Goal: Information Seeking & Learning: Learn about a topic

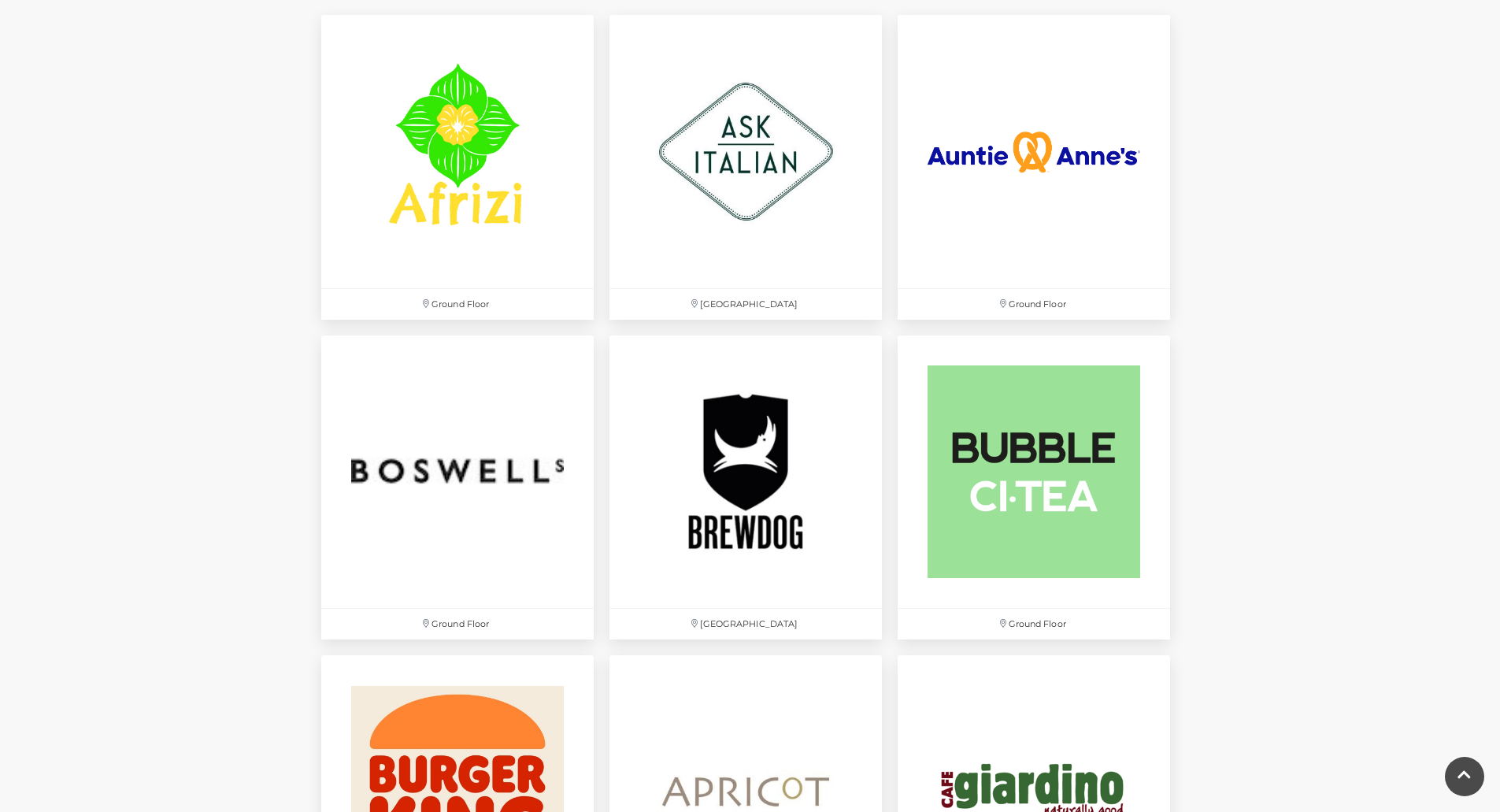
scroll to position [1060, 0]
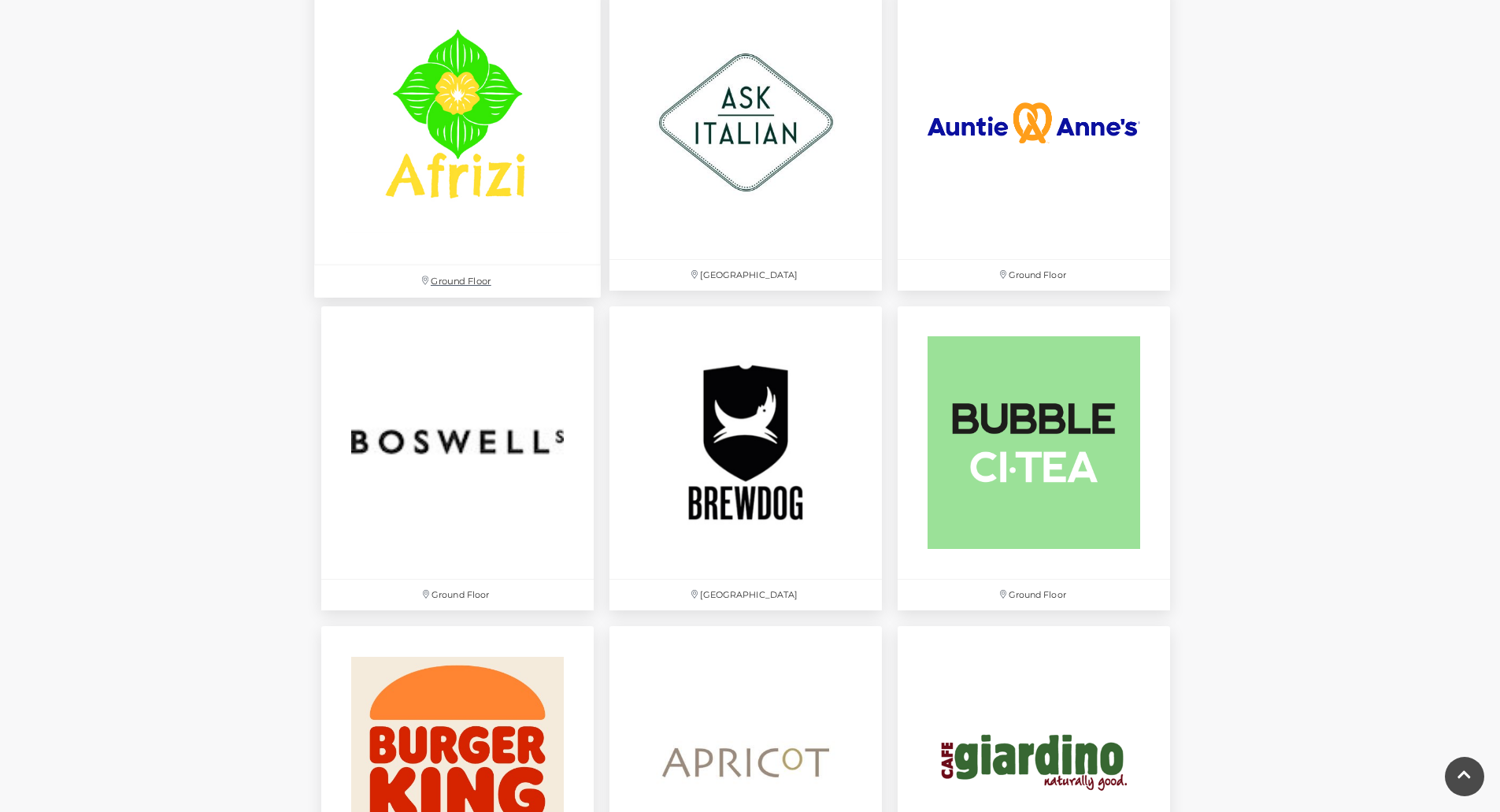
click at [481, 190] on img at bounding box center [458, 122] width 287 height 287
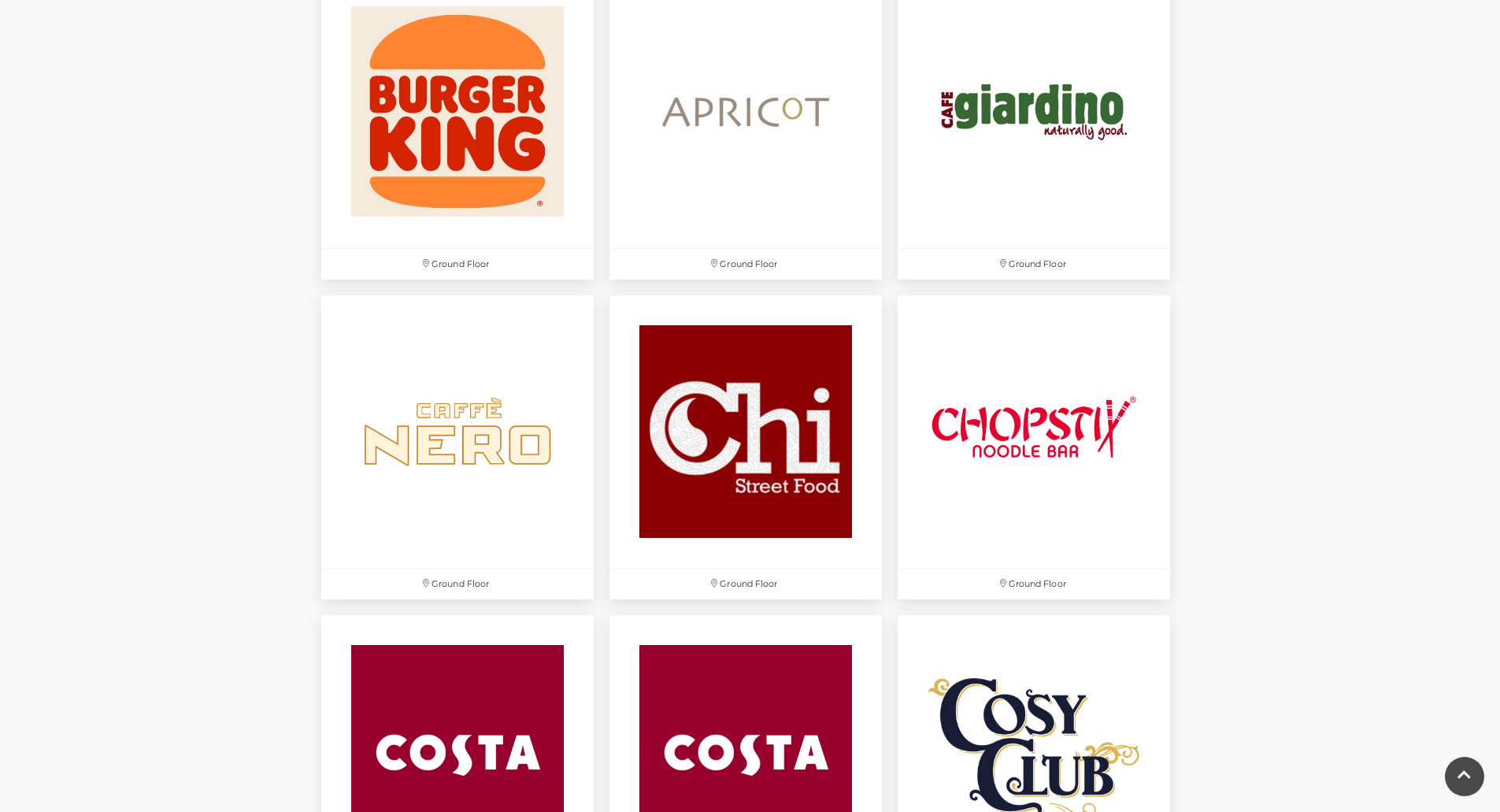
scroll to position [1701, 0]
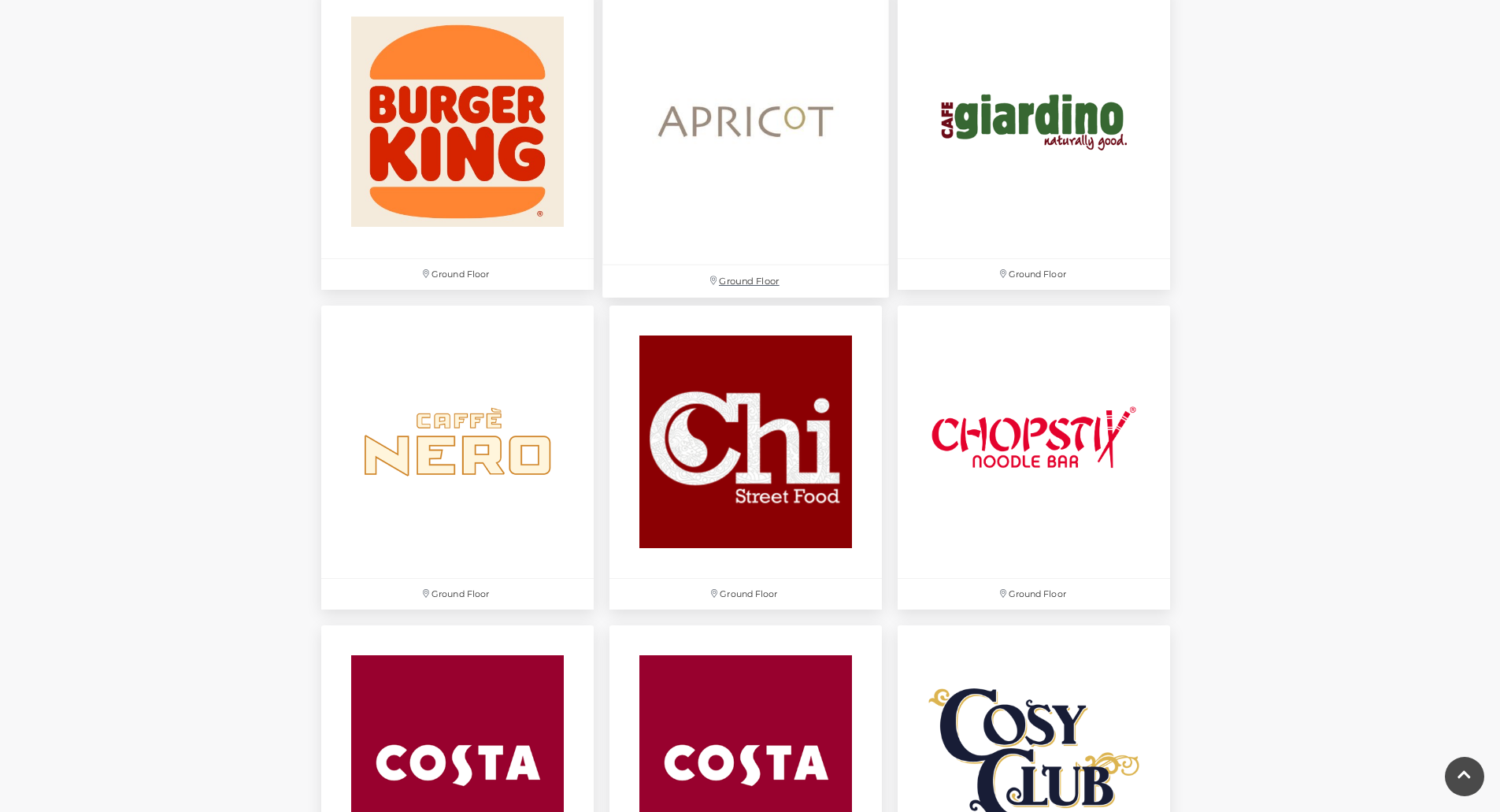
click at [738, 102] on img at bounding box center [746, 121] width 287 height 287
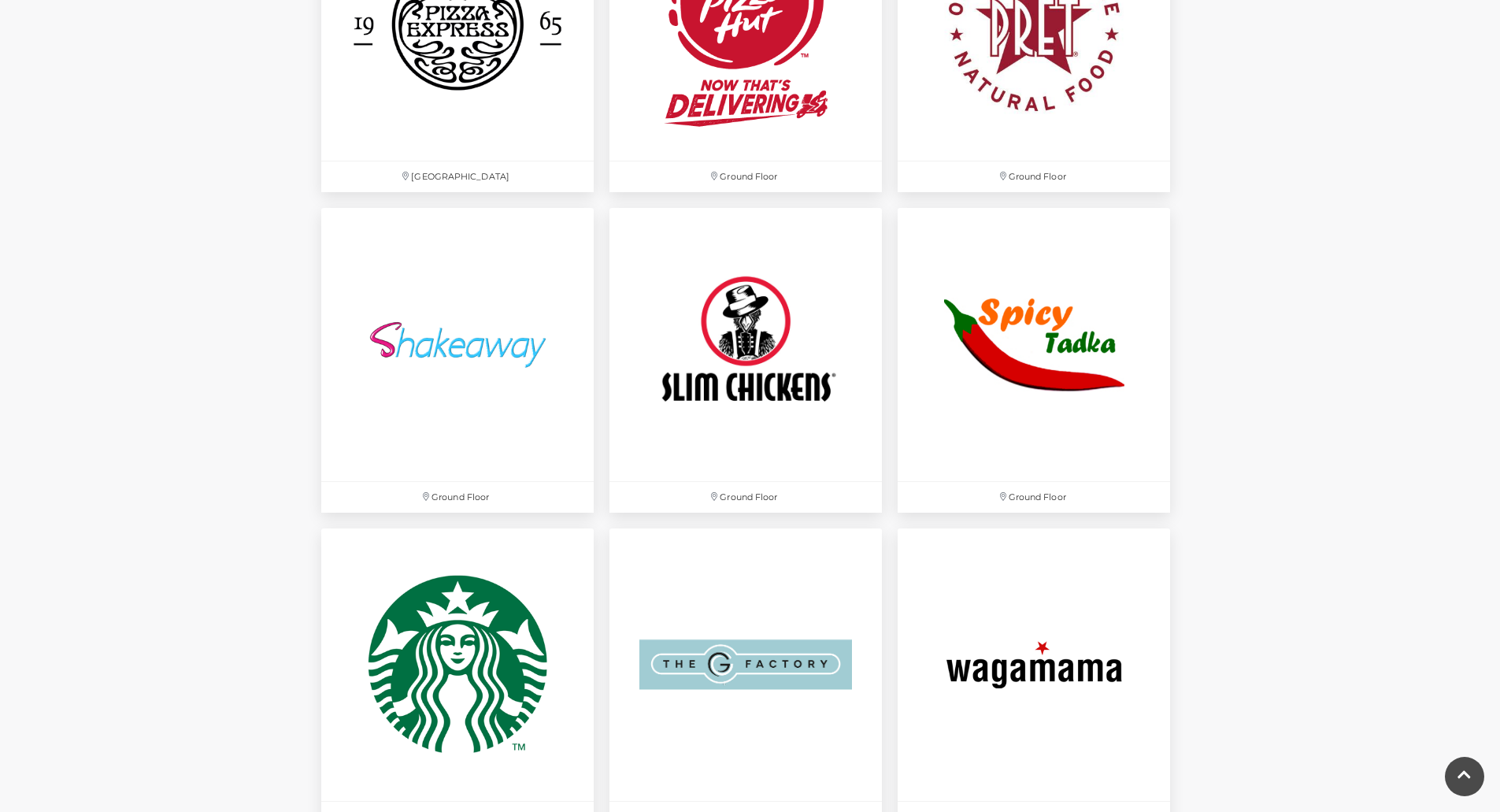
scroll to position [4390, 0]
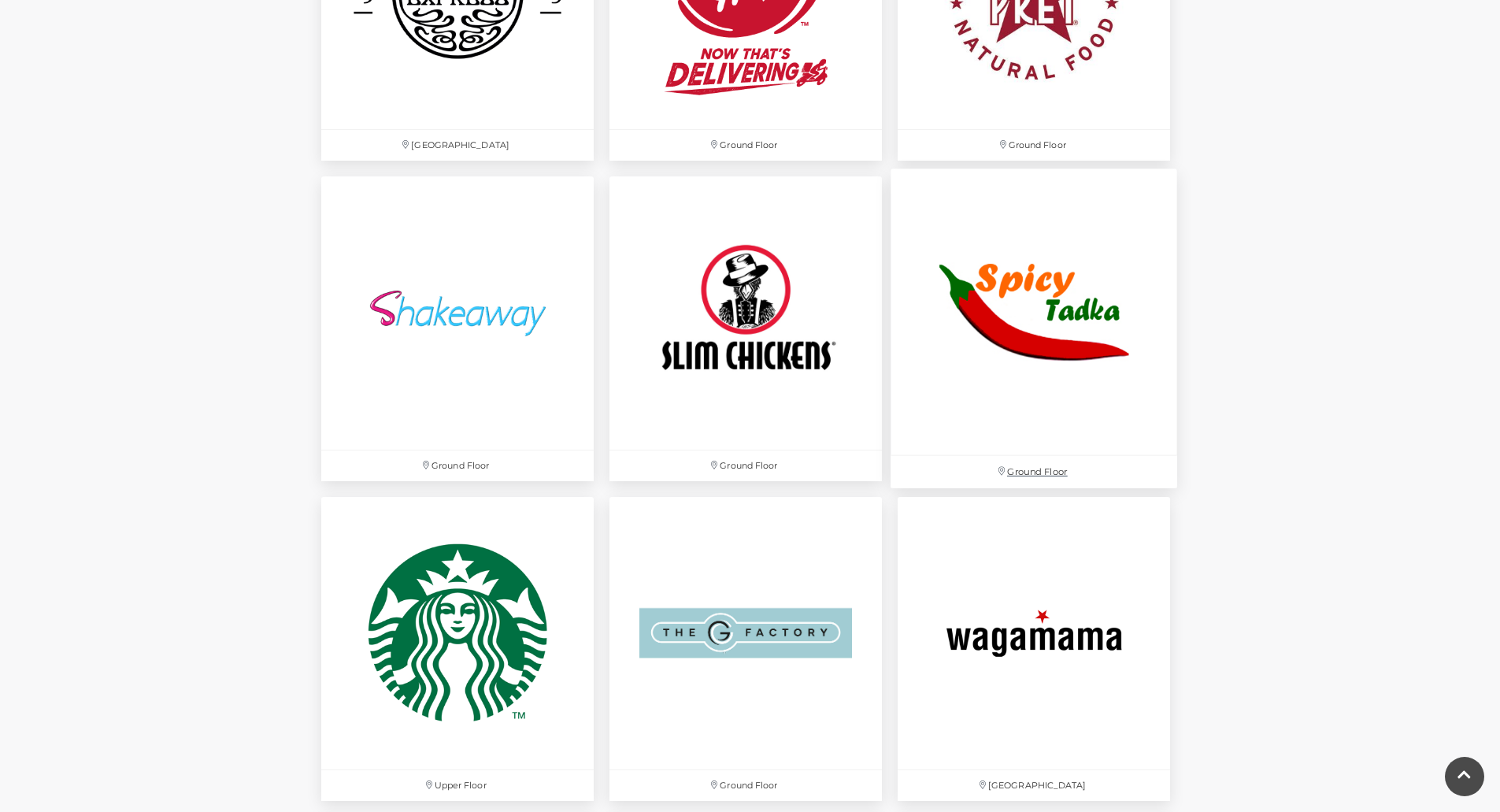
click at [1016, 271] on img at bounding box center [1034, 312] width 287 height 287
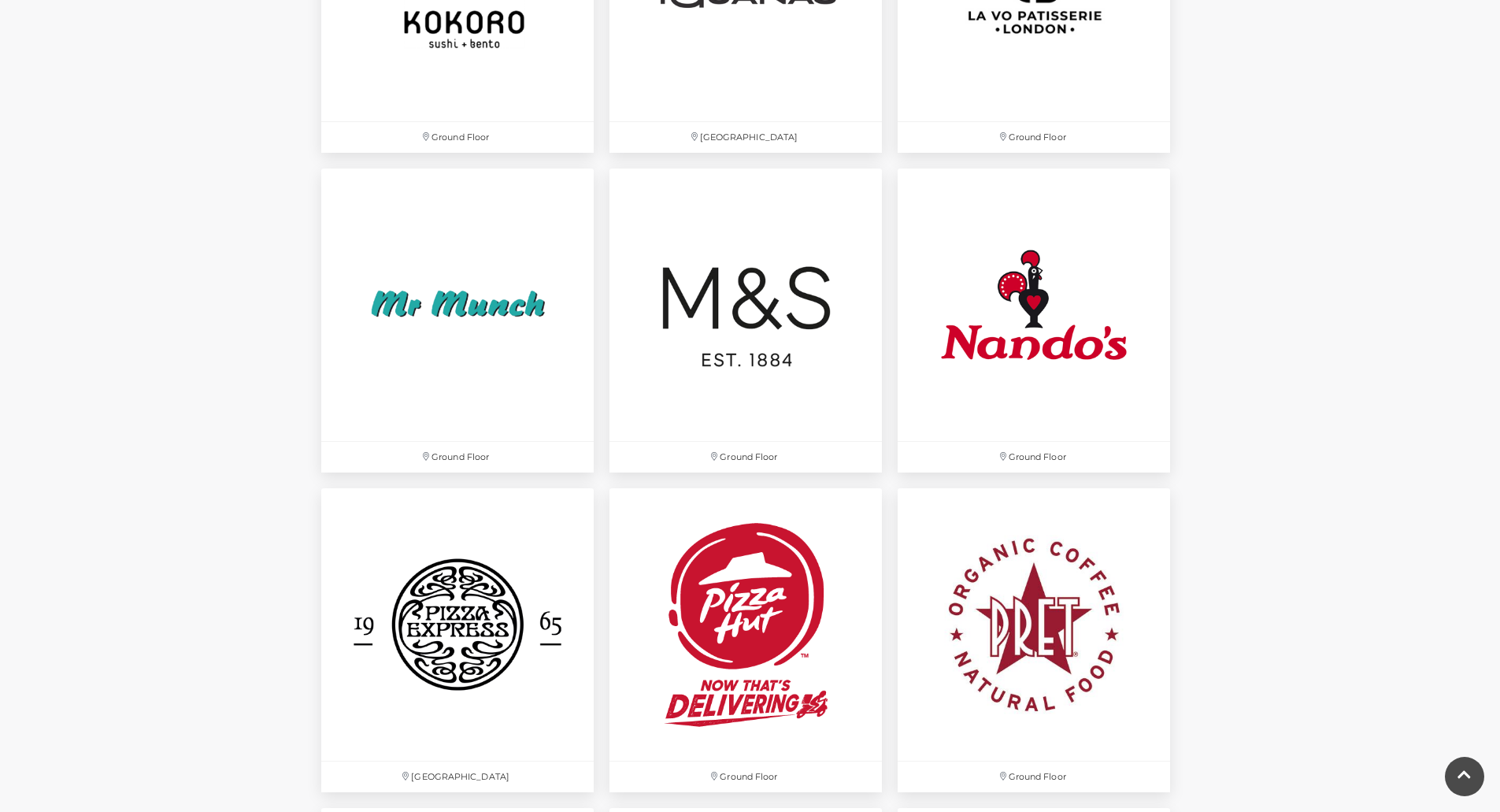
scroll to position [3795, 0]
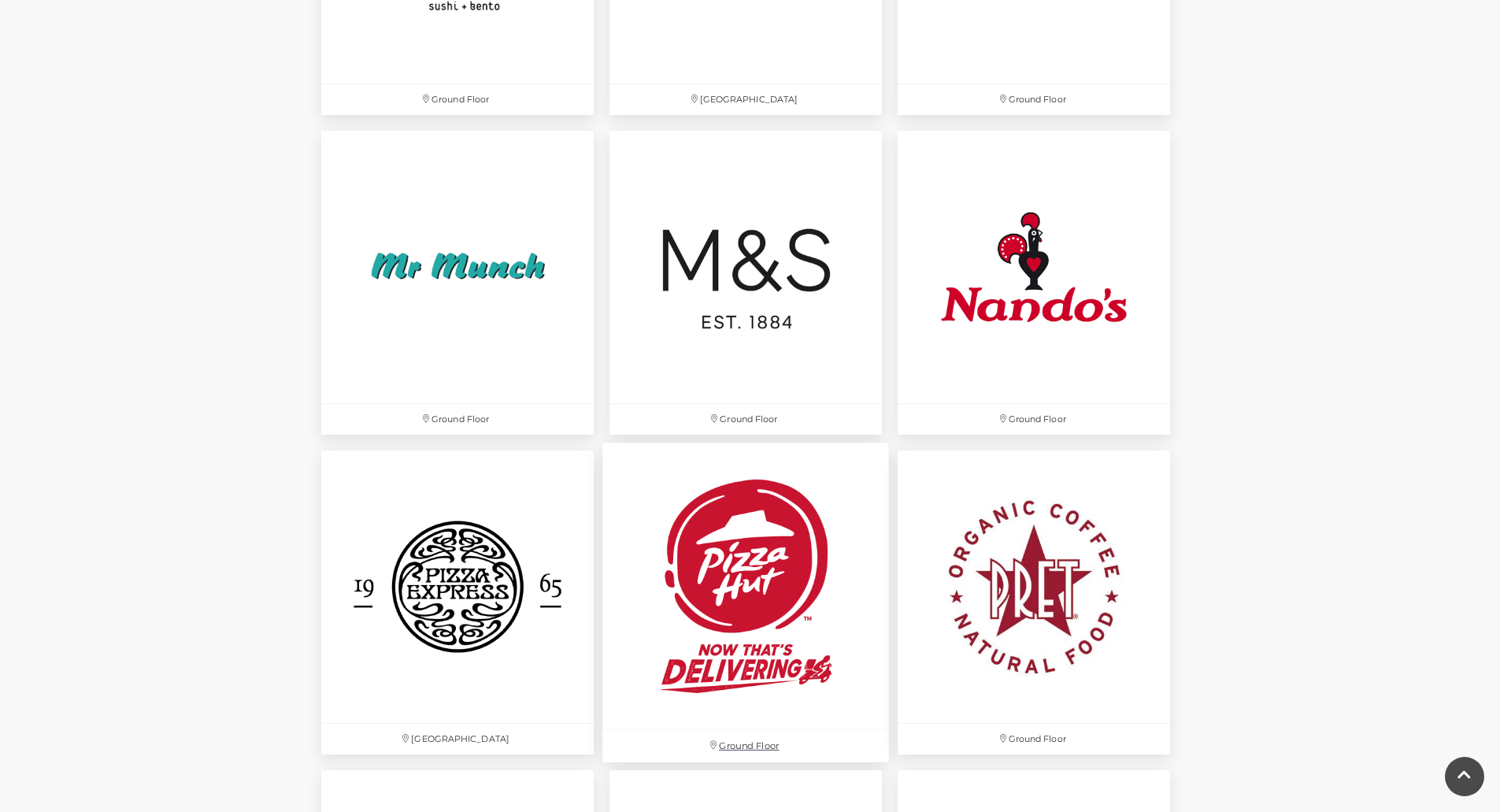
click at [761, 568] on img at bounding box center [746, 587] width 287 height 287
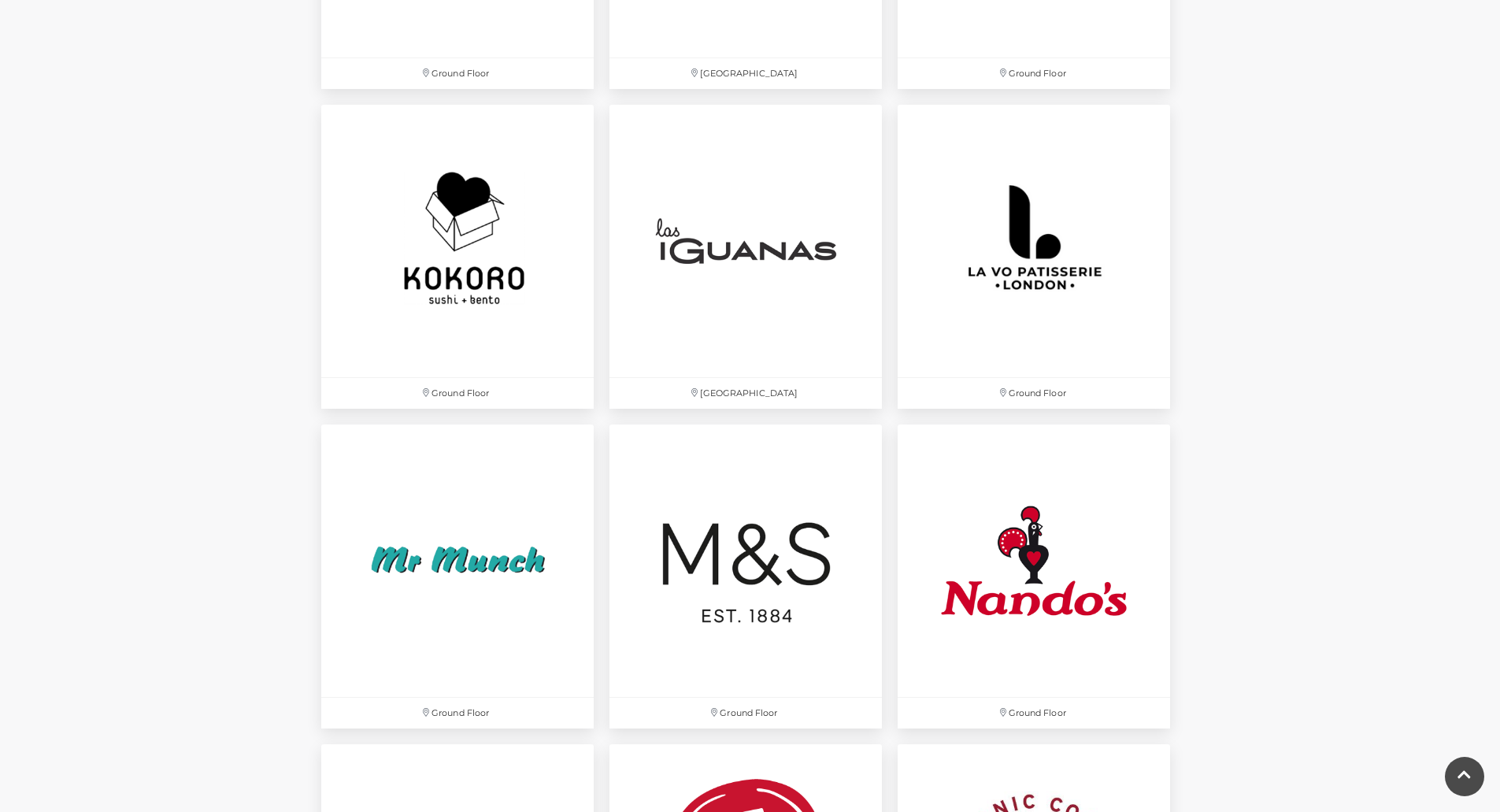
scroll to position [3460, 0]
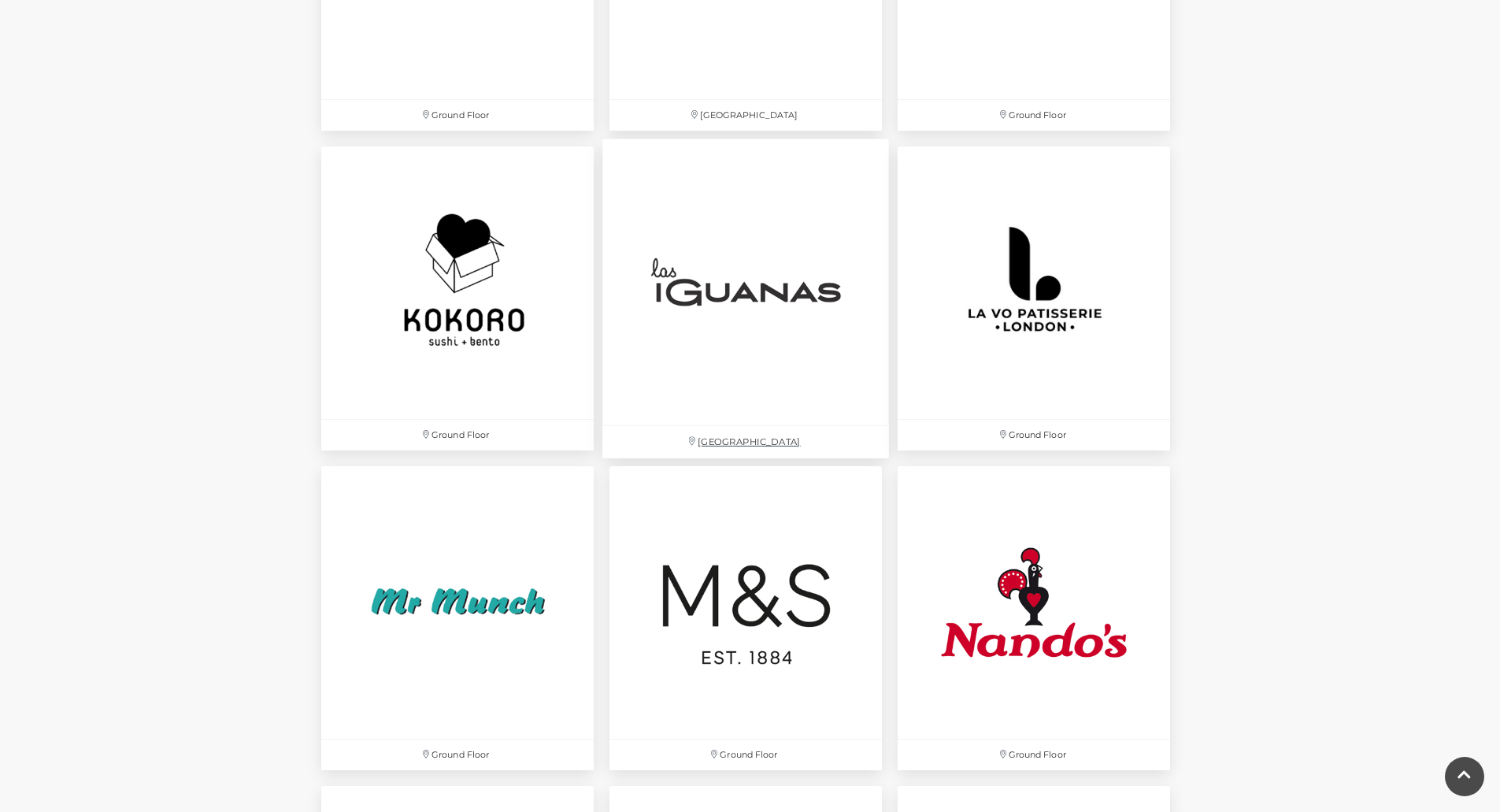
click at [796, 282] on img at bounding box center [746, 282] width 287 height 287
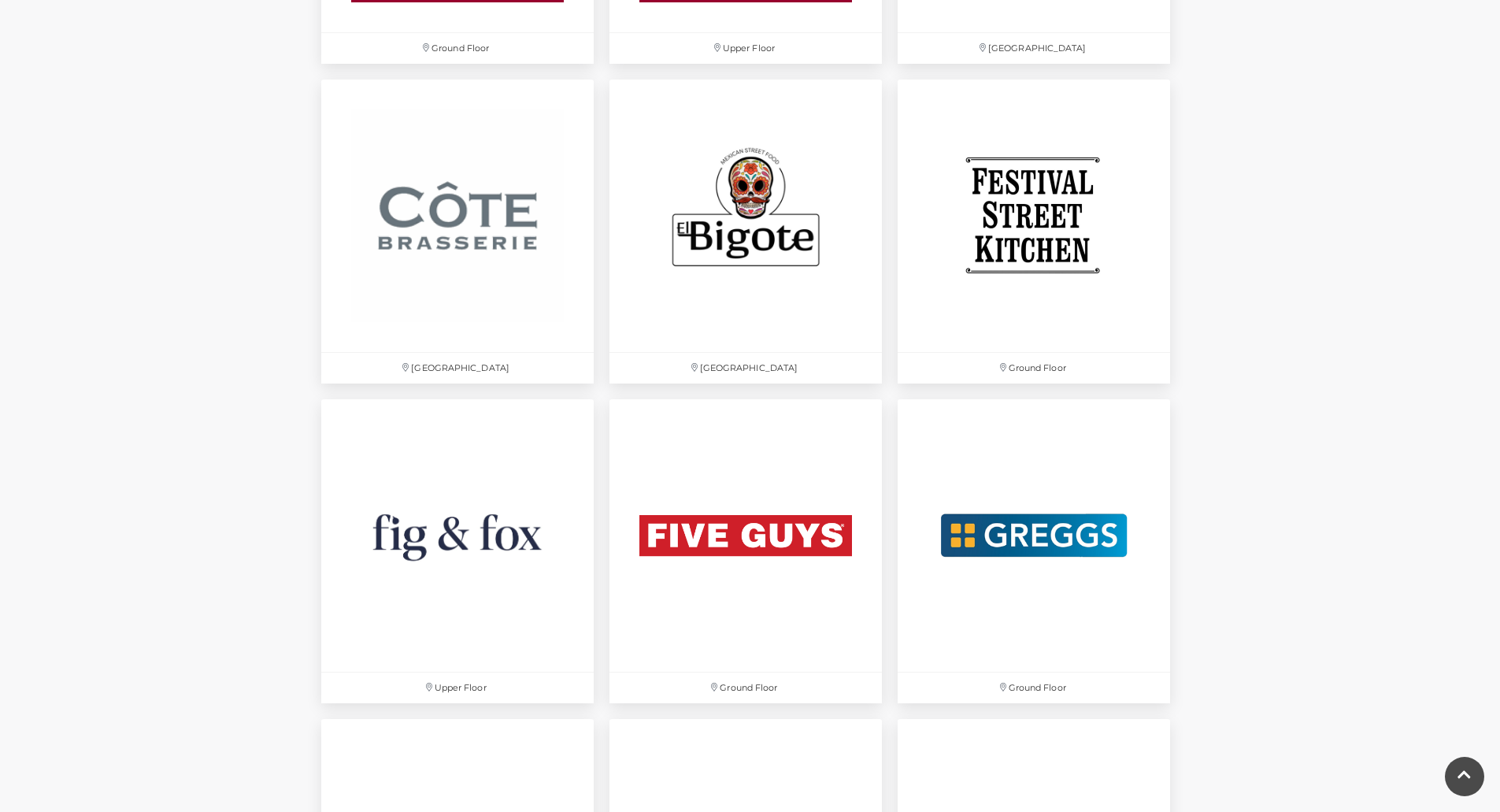
scroll to position [2535, 0]
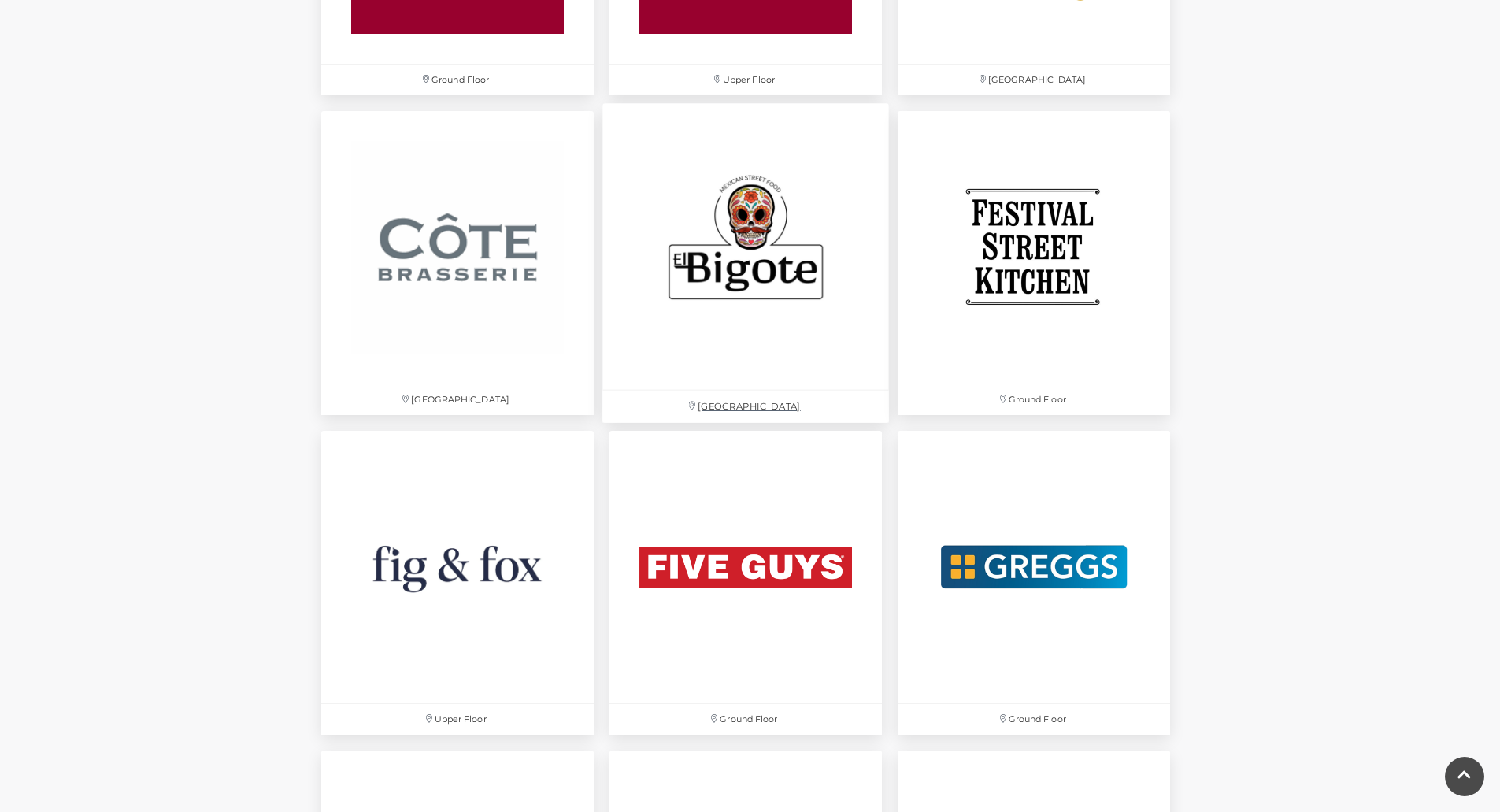
click at [695, 243] on img at bounding box center [746, 246] width 287 height 287
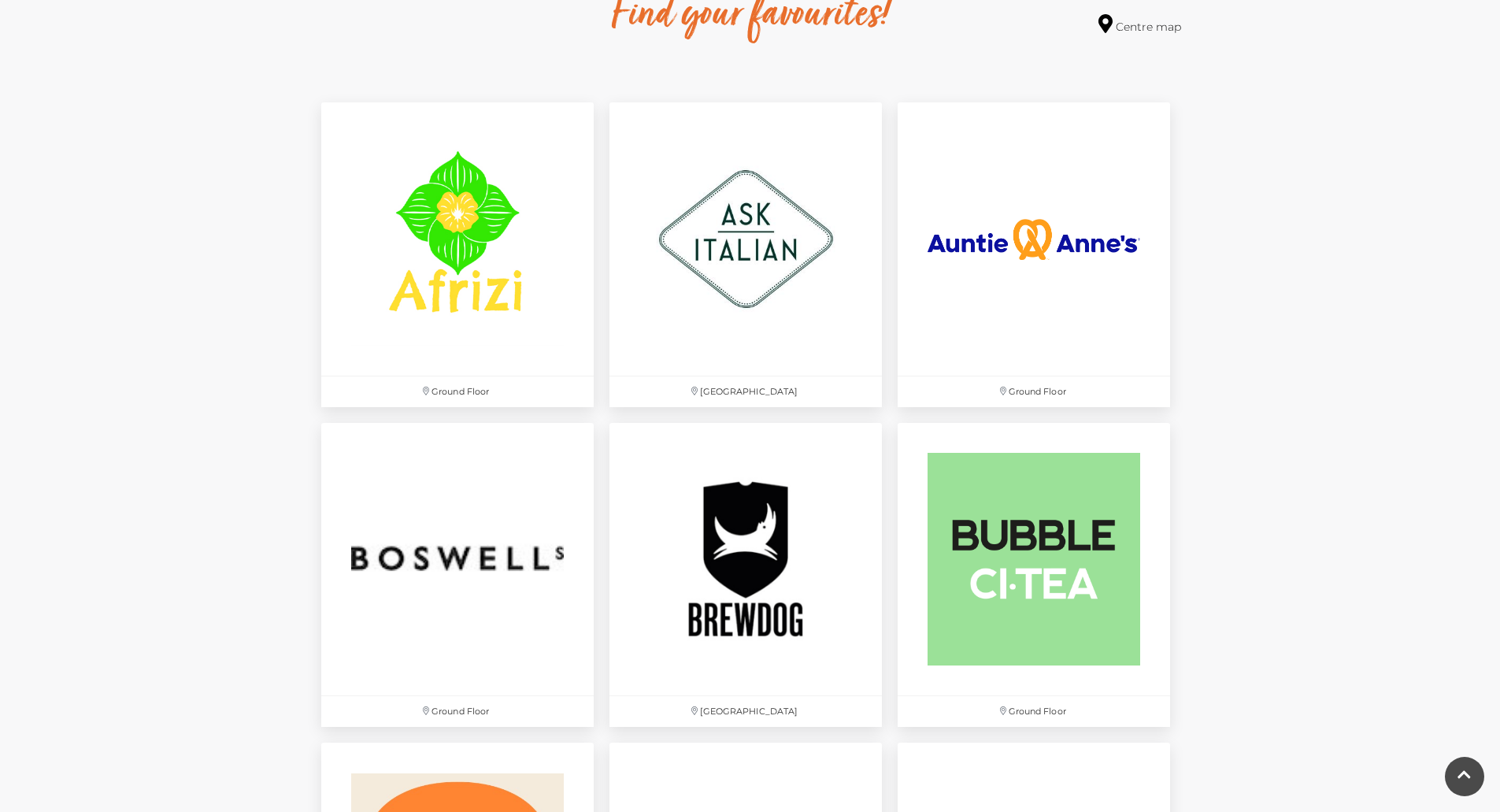
scroll to position [930, 0]
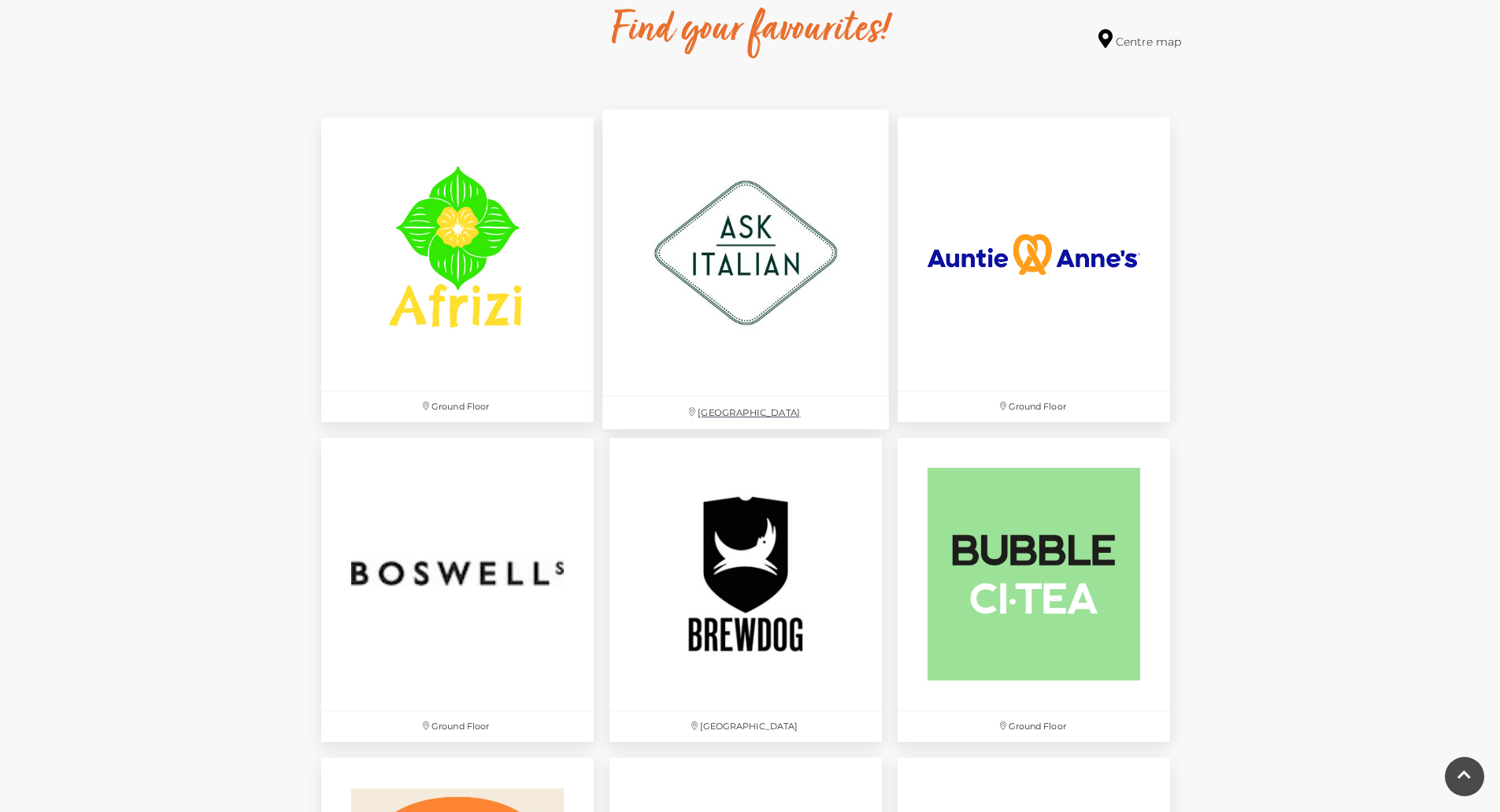
click at [738, 262] on img at bounding box center [746, 253] width 287 height 287
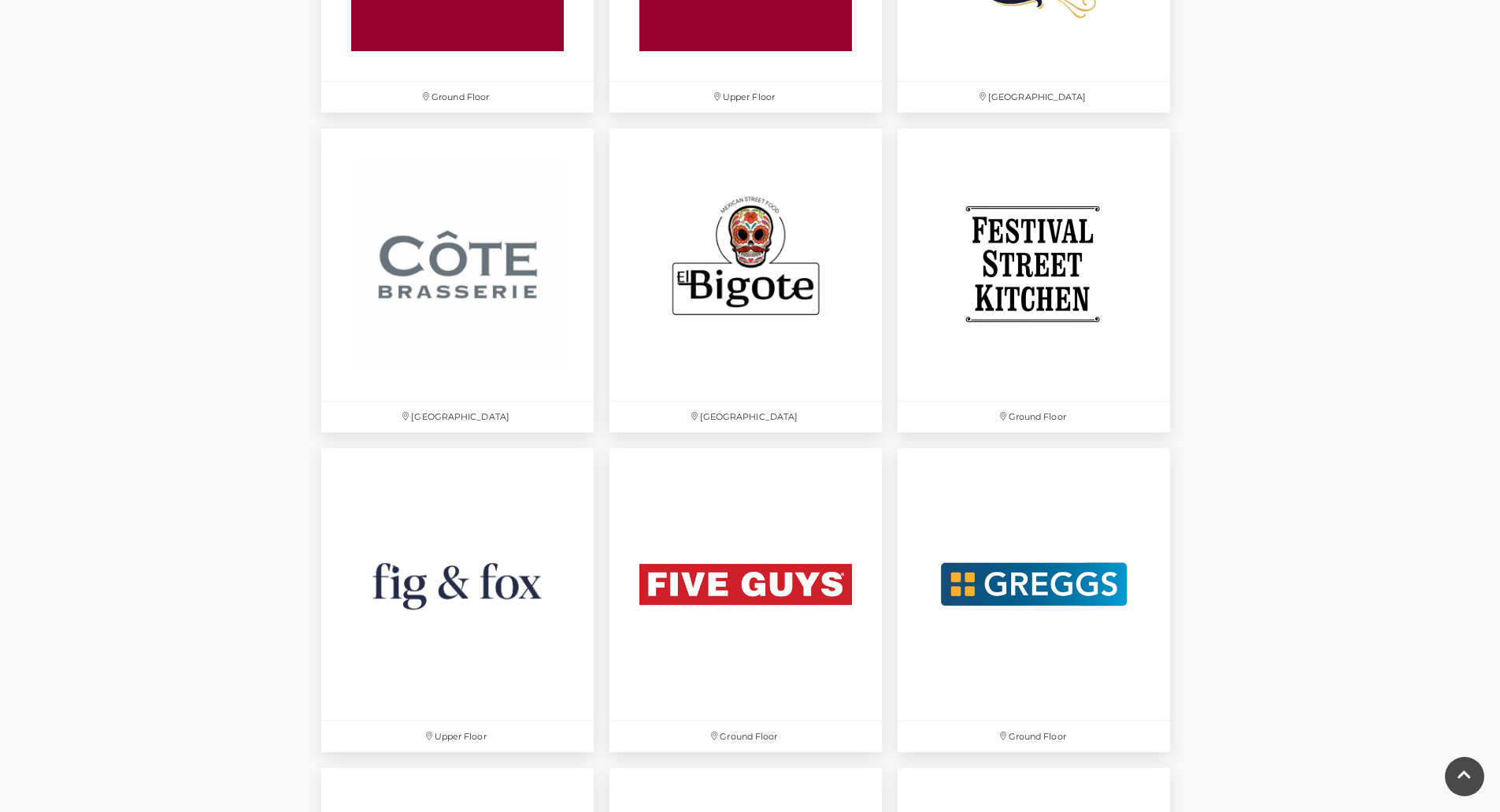
scroll to position [2537, 0]
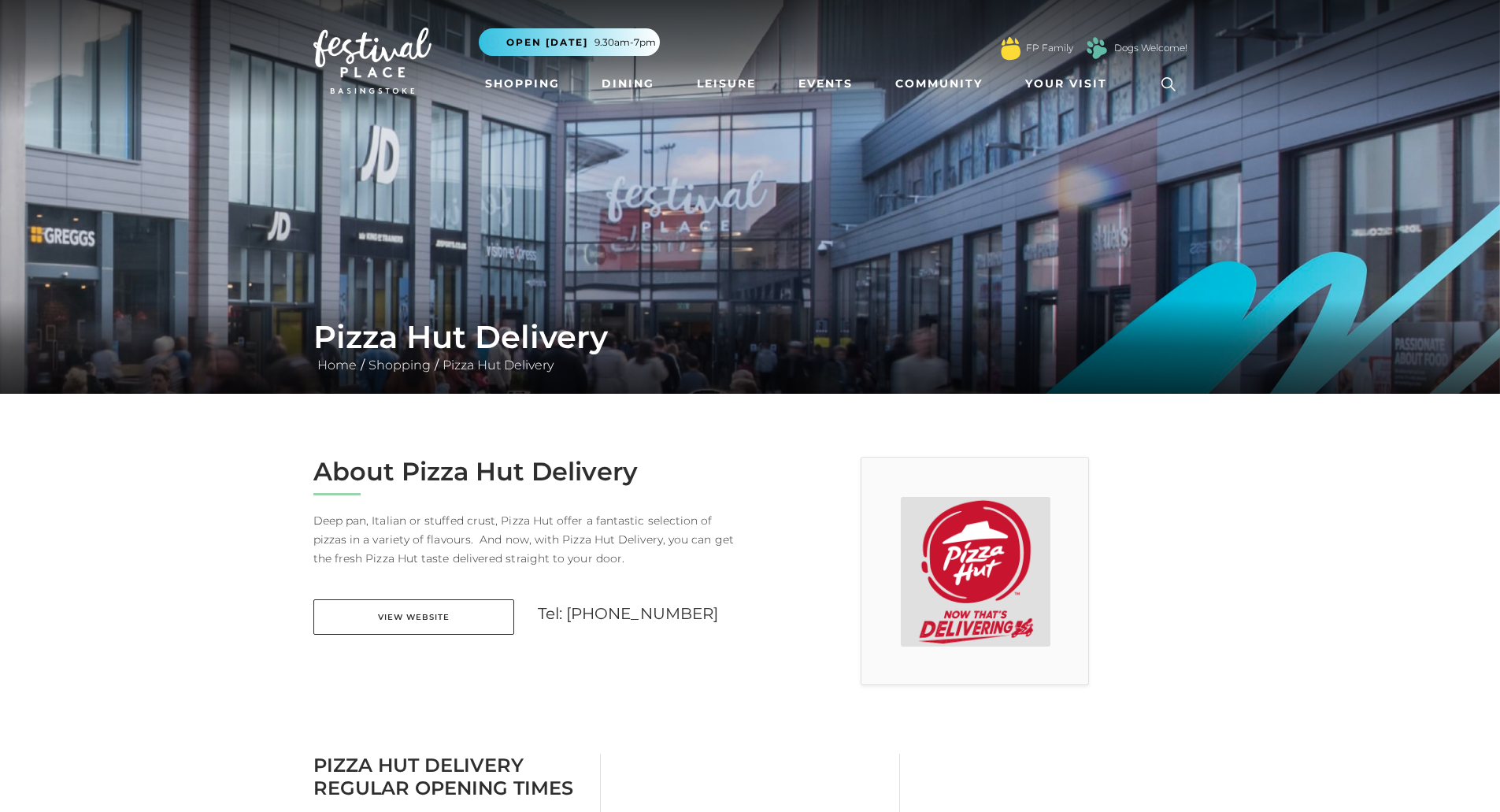
click at [1235, 522] on main "Pizza Hut Delivery Home / Shopping / Pizza Hut Delivery About Pizza Hut Deliver…" at bounding box center [750, 758] width 1500 height 1515
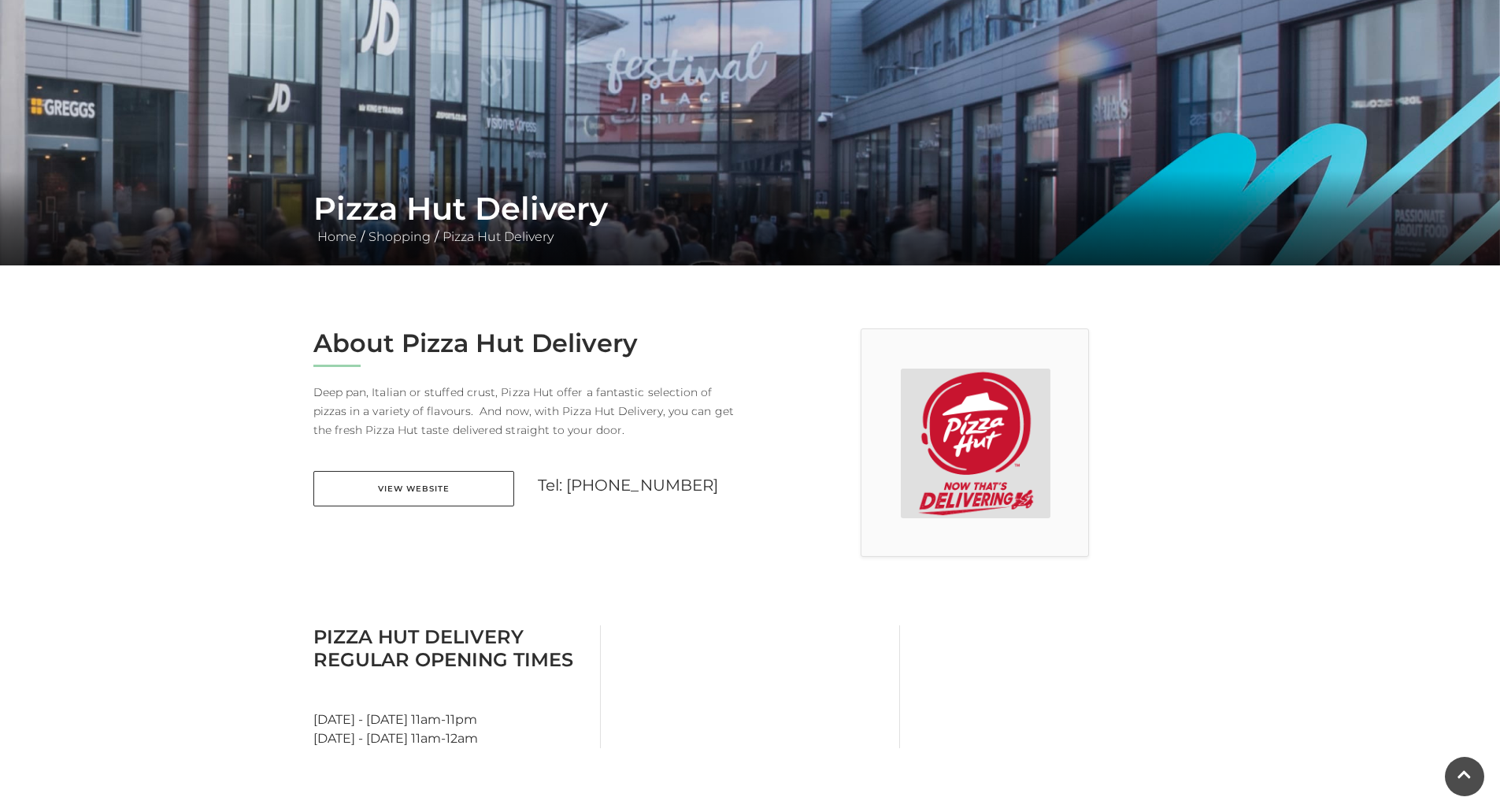
scroll to position [126, 0]
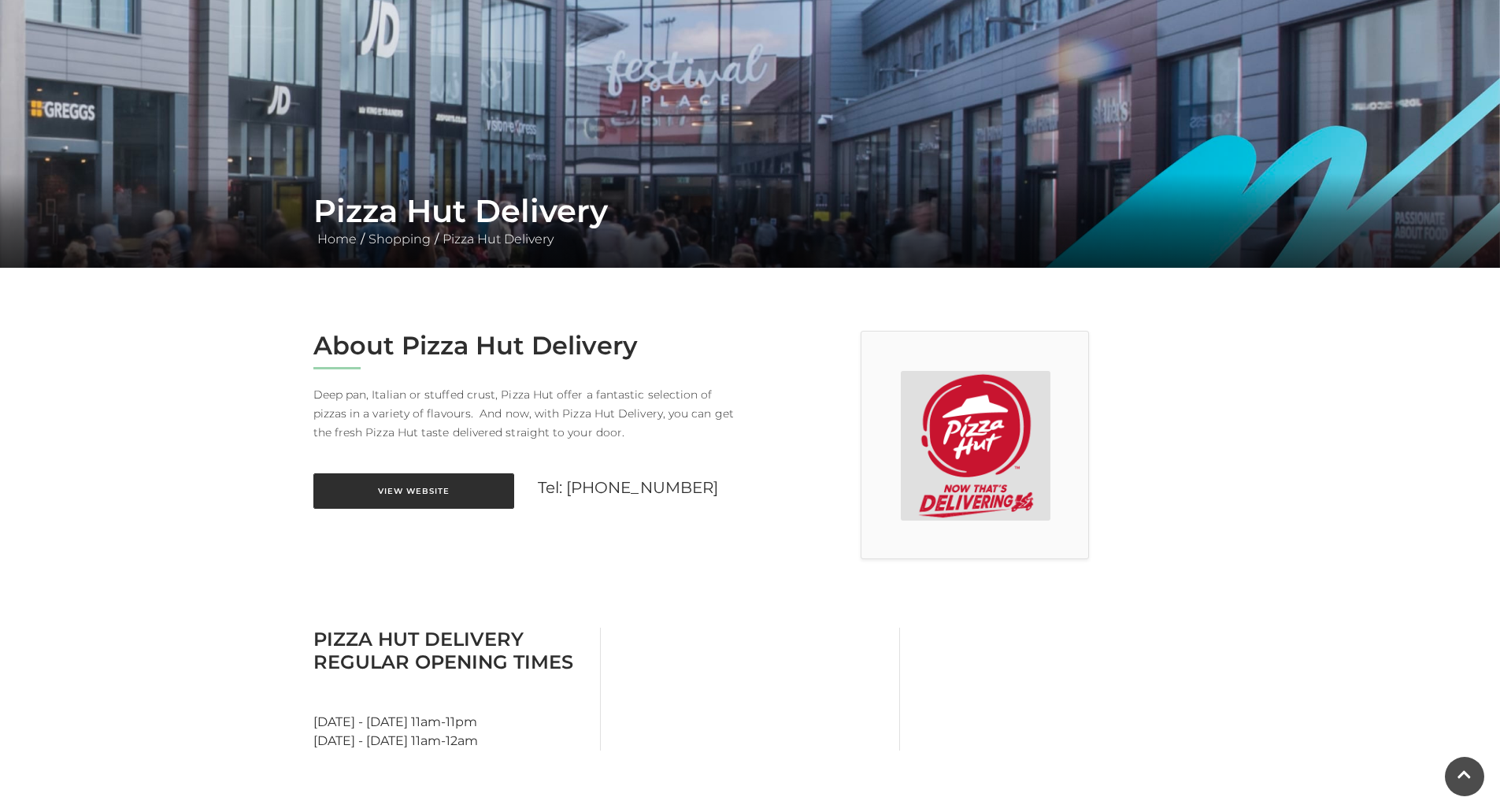
click at [422, 488] on link "View Website" at bounding box center [414, 490] width 201 height 35
